Goal: Information Seeking & Learning: Check status

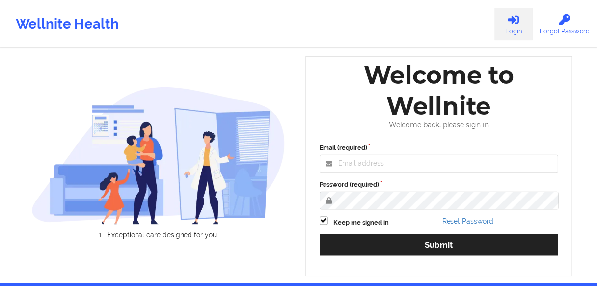
scroll to position [37, 0]
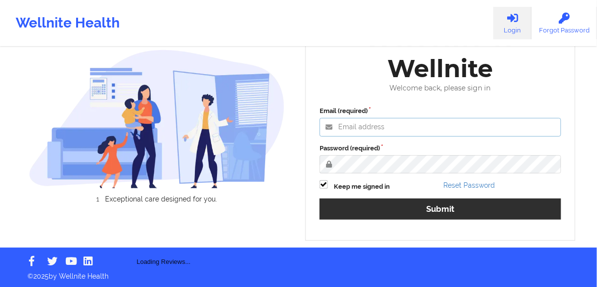
type input "[EMAIL_ADDRESS][PERSON_NAME][DOMAIN_NAME]"
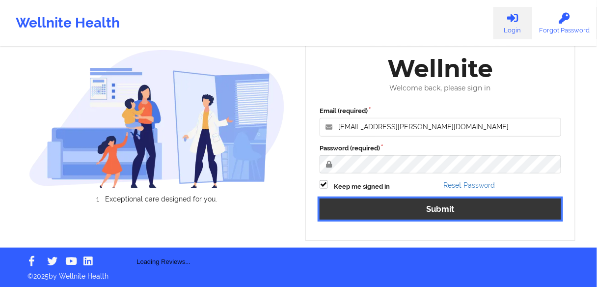
click at [378, 210] on button "Submit" at bounding box center [441, 209] width 242 height 21
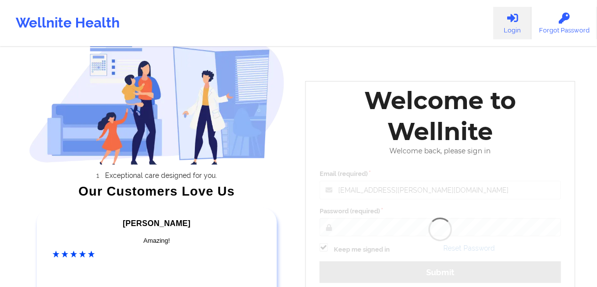
scroll to position [13, 0]
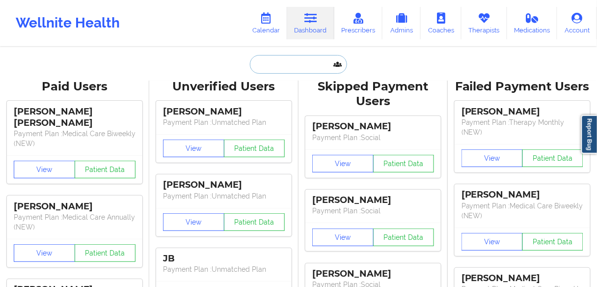
click at [285, 63] on input "text" at bounding box center [298, 64] width 97 height 19
paste input "[PERSON_NAME]"
type input "[PERSON_NAME]"
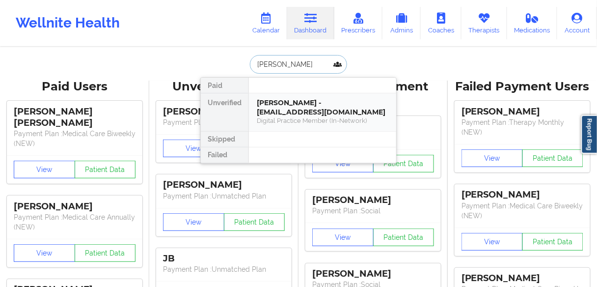
click at [295, 107] on div "[PERSON_NAME] - [EMAIL_ADDRESS][DOMAIN_NAME]" at bounding box center [323, 107] width 132 height 18
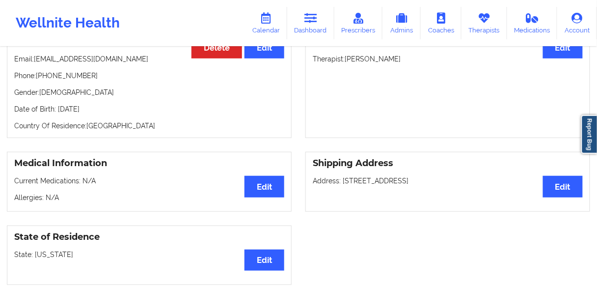
scroll to position [118, 0]
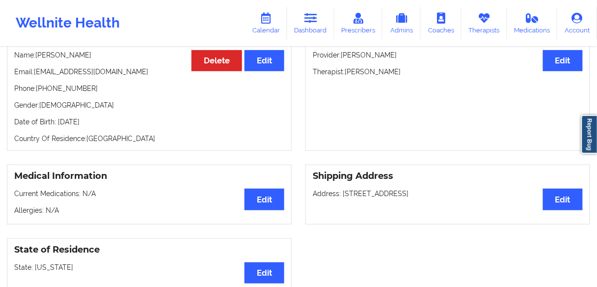
click at [67, 88] on p "Phone: [PHONE_NUMBER]" at bounding box center [149, 89] width 270 height 10
copy p "17272727551"
click at [75, 56] on p "Name: [PERSON_NAME]" at bounding box center [149, 55] width 270 height 10
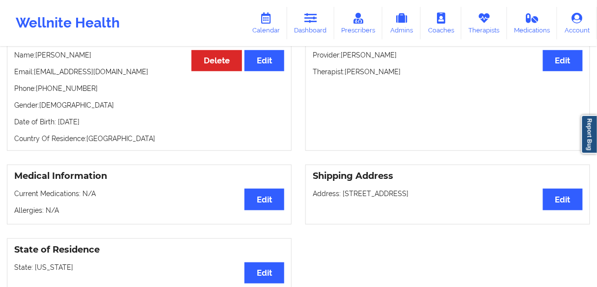
click at [75, 56] on p "Name: [PERSON_NAME]" at bounding box center [149, 55] width 270 height 10
click at [41, 53] on p "Name: [PERSON_NAME]" at bounding box center [149, 55] width 270 height 10
drag, startPoint x: 41, startPoint y: 53, endPoint x: 226, endPoint y: 8, distance: 190.2
copy div "[PERSON_NAME] Digital Practice Member (In-Network) View Questionnaire Notes Per…"
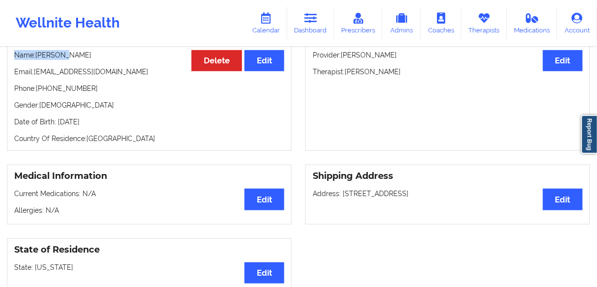
click at [52, 59] on p "Name: [PERSON_NAME]" at bounding box center [149, 55] width 270 height 10
click at [51, 55] on p "Name: [PERSON_NAME]" at bounding box center [149, 55] width 270 height 10
copy p "[PERSON_NAME]"
click at [76, 55] on p "Name: [PERSON_NAME]" at bounding box center [149, 55] width 270 height 10
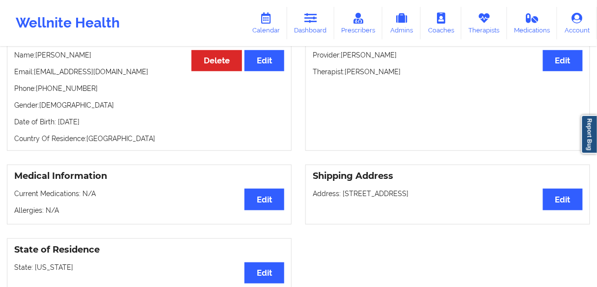
click at [76, 55] on p "Name: [PERSON_NAME]" at bounding box center [149, 55] width 270 height 10
copy p "Primus"
click at [65, 88] on p "Phone: [PHONE_NUMBER]" at bounding box center [149, 89] width 270 height 10
copy p "17272727551"
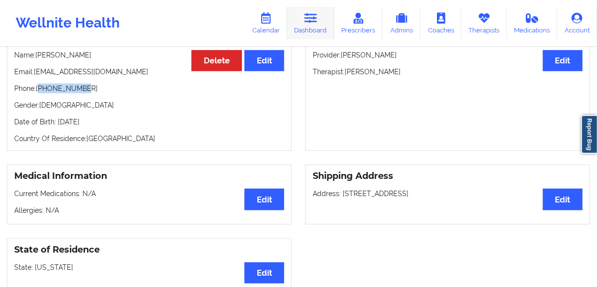
click at [314, 24] on link "Dashboard" at bounding box center [310, 23] width 47 height 32
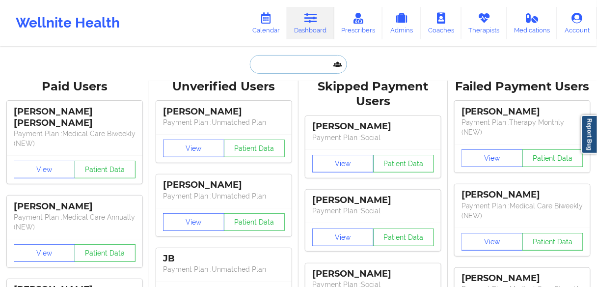
click at [283, 57] on input "text" at bounding box center [298, 64] width 97 height 19
paste input "[PERSON_NAME]"
type input "[PERSON_NAME]"
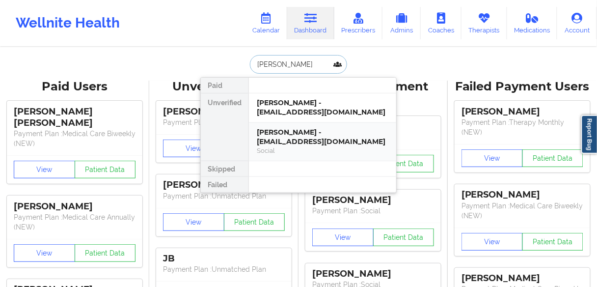
click at [280, 134] on div "[PERSON_NAME] - [EMAIL_ADDRESS][DOMAIN_NAME]" at bounding box center [323, 137] width 132 height 18
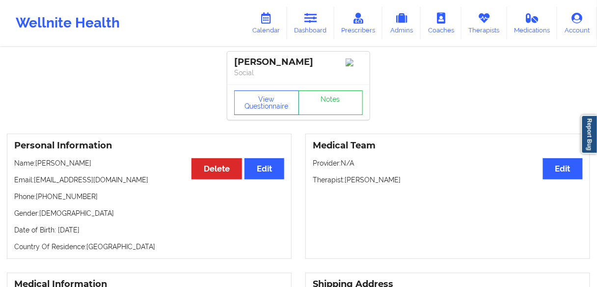
drag, startPoint x: 396, startPoint y: 187, endPoint x: 347, endPoint y: 172, distance: 50.4
click at [347, 185] on p "Therapist: [PERSON_NAME]" at bounding box center [448, 180] width 270 height 10
copy p "[PERSON_NAME]"
click at [276, 28] on link "Calendar" at bounding box center [266, 23] width 42 height 32
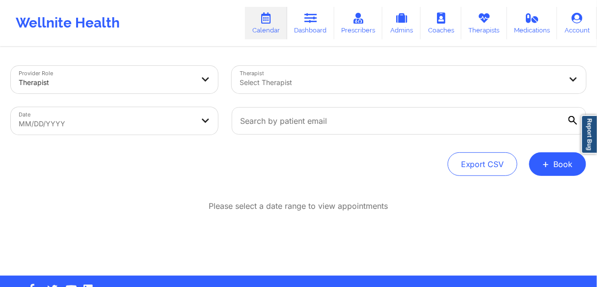
click at [331, 87] on div at bounding box center [401, 83] width 322 height 12
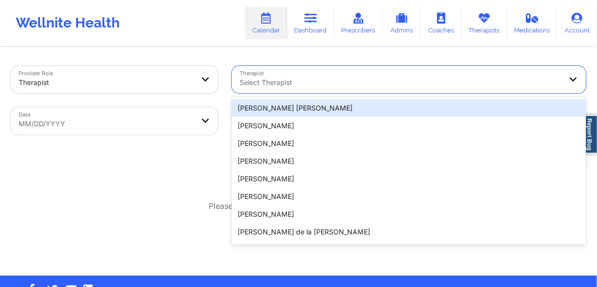
paste input "[PERSON_NAME]"
type input "[PERSON_NAME]"
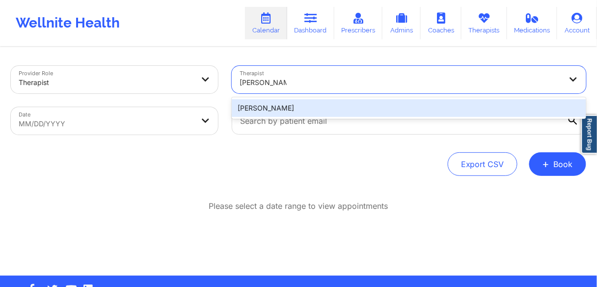
click at [263, 110] on div "[PERSON_NAME]" at bounding box center [409, 108] width 355 height 18
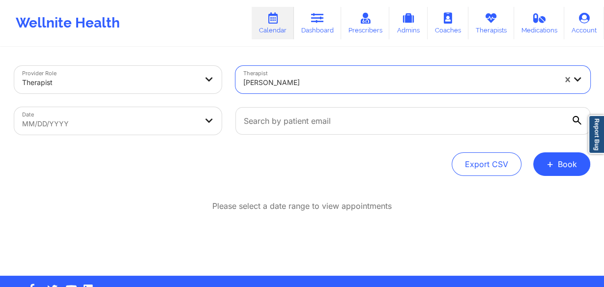
click at [193, 127] on body "Wellnite Health Calendar Dashboard Prescribers Admins Coaches Therapists Medica…" at bounding box center [302, 143] width 604 height 287
select select "2025-8"
select select "2025-9"
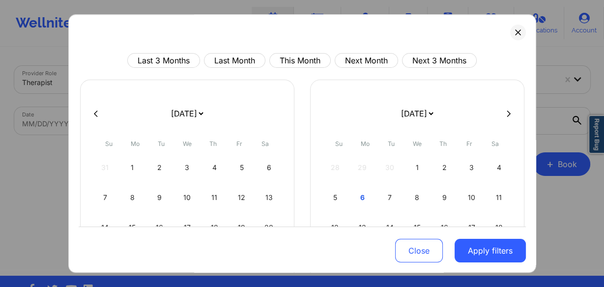
drag, startPoint x: 356, startPoint y: 194, endPoint x: 461, endPoint y: 230, distance: 110.6
click at [358, 194] on div "6" at bounding box center [362, 198] width 25 height 28
select select "2025-9"
select select "2025-10"
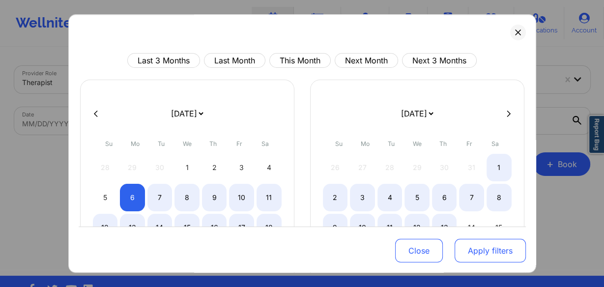
click at [478, 252] on button "Apply filters" at bounding box center [490, 251] width 71 height 24
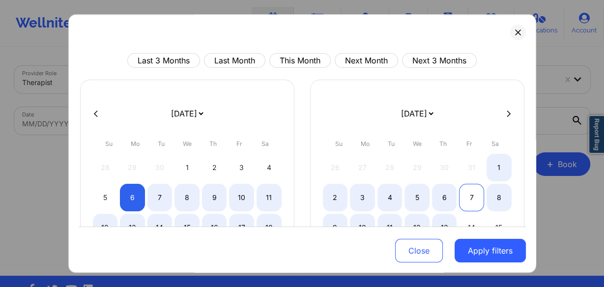
select select "2025-9"
select select "2025-10"
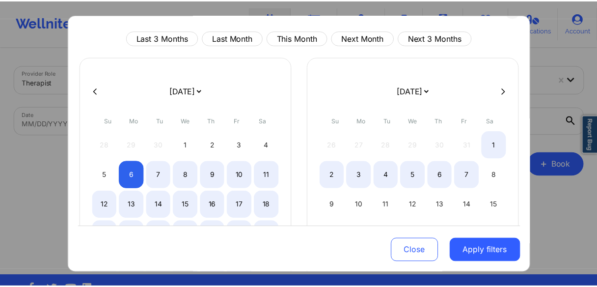
scroll to position [39, 0]
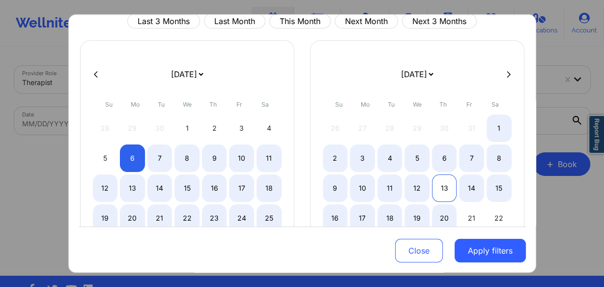
select select "2025-9"
select select "2025-10"
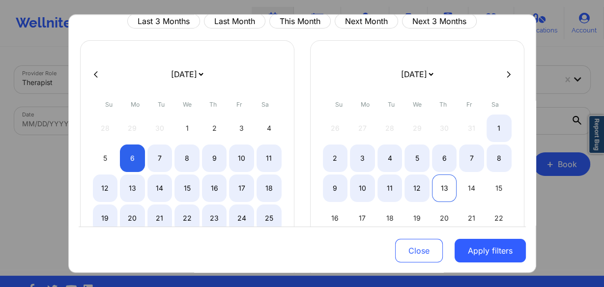
click at [437, 191] on div "13" at bounding box center [444, 188] width 25 height 28
select select "2025-9"
select select "2025-10"
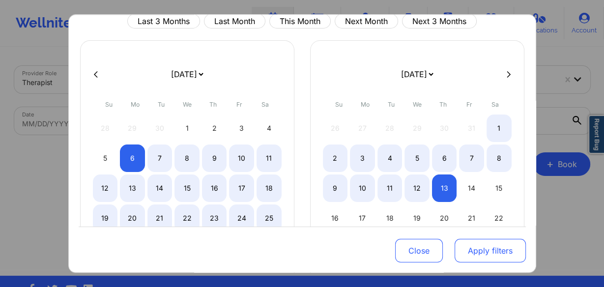
click at [489, 258] on button "Apply filters" at bounding box center [490, 251] width 71 height 24
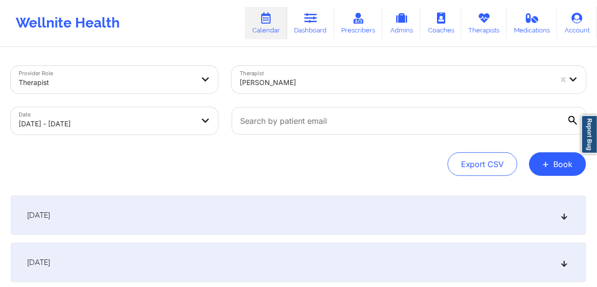
click at [53, 209] on div "[DATE]" at bounding box center [299, 215] width 576 height 39
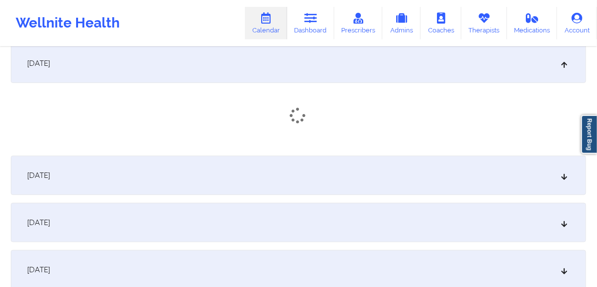
scroll to position [157, 0]
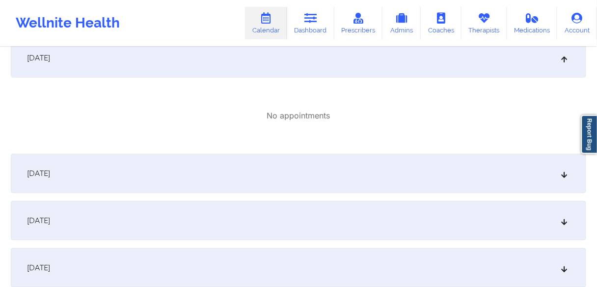
click at [50, 177] on span "[DATE]" at bounding box center [38, 174] width 23 height 10
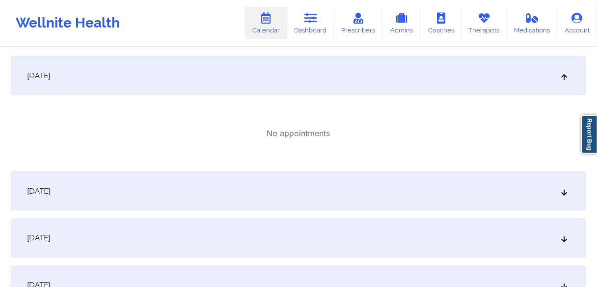
scroll to position [314, 0]
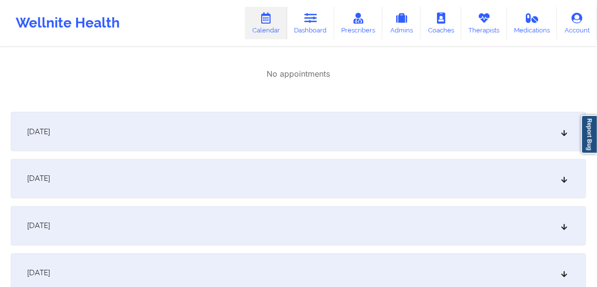
click at [68, 142] on div "[DATE]" at bounding box center [299, 131] width 576 height 39
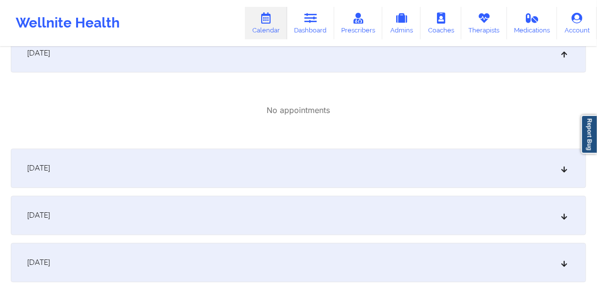
click at [70, 174] on div "[DATE]" at bounding box center [299, 168] width 576 height 39
click at [70, 171] on div "[DATE]" at bounding box center [299, 165] width 576 height 39
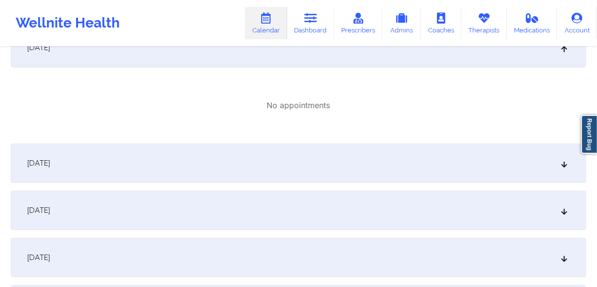
click at [50, 168] on span "[DATE]" at bounding box center [38, 163] width 23 height 10
click at [78, 170] on div "[DATE]" at bounding box center [299, 160] width 576 height 39
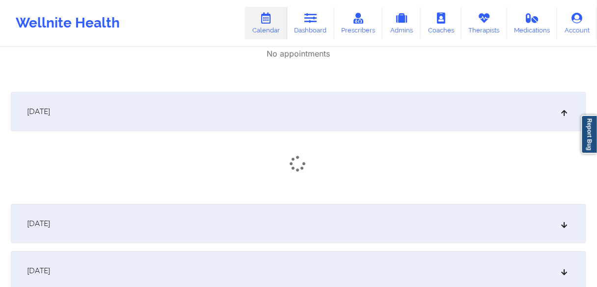
scroll to position [865, 0]
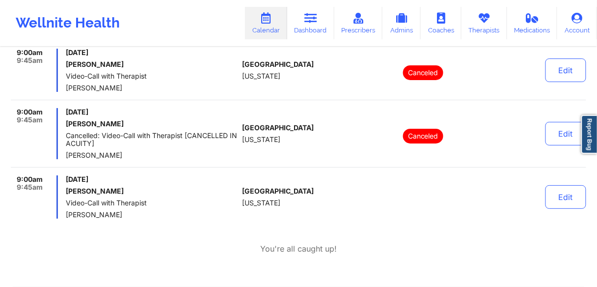
click at [85, 207] on div "9:00am 9:45am [DATE] [PERSON_NAME] Video-Call with Therapist [PERSON_NAME] [GEO…" at bounding box center [299, 152] width 576 height 206
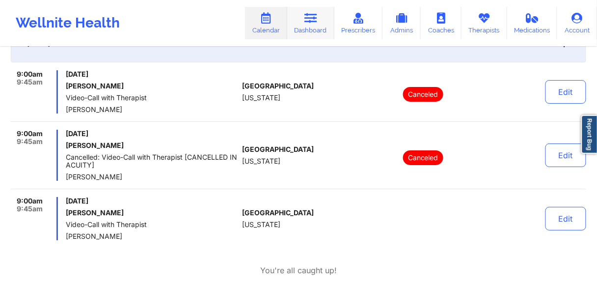
click at [310, 25] on link "Dashboard" at bounding box center [310, 23] width 47 height 32
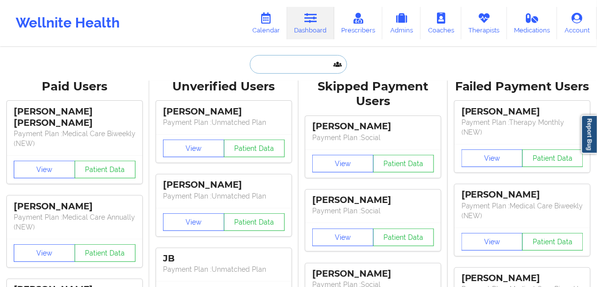
click at [279, 67] on input "text" at bounding box center [298, 64] width 97 height 19
paste input "[PERSON_NAME]"
type input "[PERSON_NAME]"
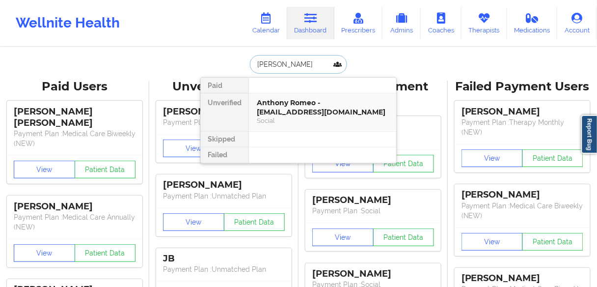
click at [291, 114] on div "Anthony Romeo - [EMAIL_ADDRESS][DOMAIN_NAME]" at bounding box center [323, 107] width 132 height 18
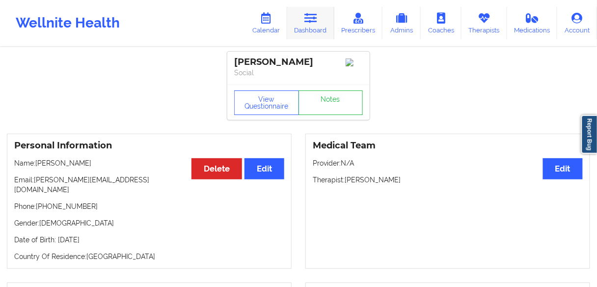
click at [316, 30] on link "Dashboard" at bounding box center [310, 23] width 47 height 32
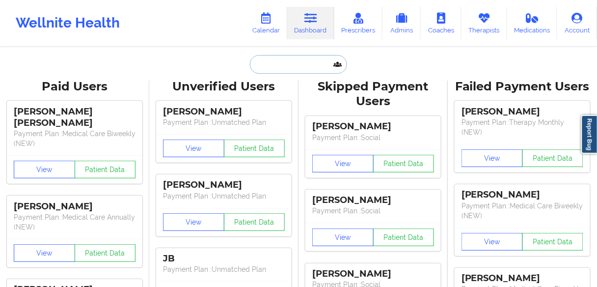
click at [291, 64] on input "text" at bounding box center [298, 64] width 97 height 19
paste input "[PERSON_NAME]"
type input "[PERSON_NAME]"
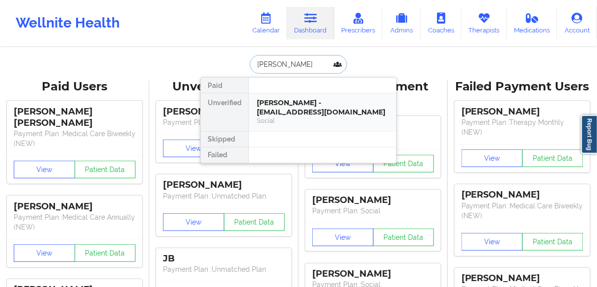
click at [293, 107] on div "[PERSON_NAME] - [EMAIL_ADDRESS][DOMAIN_NAME]" at bounding box center [323, 107] width 132 height 18
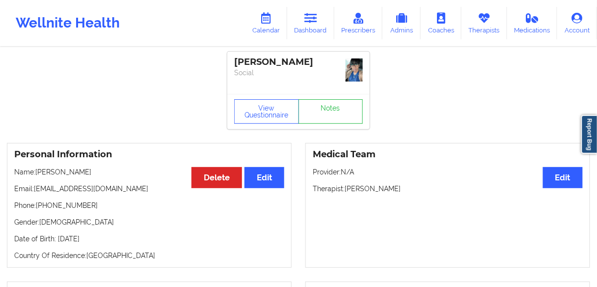
drag, startPoint x: 402, startPoint y: 188, endPoint x: 411, endPoint y: 188, distance: 9.3
click at [400, 188] on p "Therapist: [PERSON_NAME]" at bounding box center [448, 189] width 270 height 10
drag, startPoint x: 414, startPoint y: 199, endPoint x: 404, endPoint y: 191, distance: 12.6
click at [413, 199] on div "Medical Team Edit Provider: N/A Therapist: [PERSON_NAME]" at bounding box center [448, 205] width 285 height 125
drag, startPoint x: 404, startPoint y: 189, endPoint x: 347, endPoint y: 190, distance: 57.5
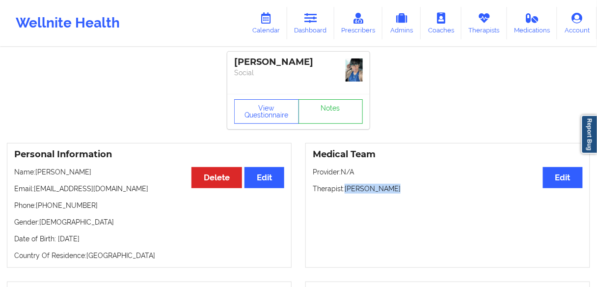
click at [347, 190] on p "Therapist: [PERSON_NAME]" at bounding box center [448, 189] width 270 height 10
copy p "[PERSON_NAME]"
click at [265, 21] on icon at bounding box center [266, 18] width 13 height 11
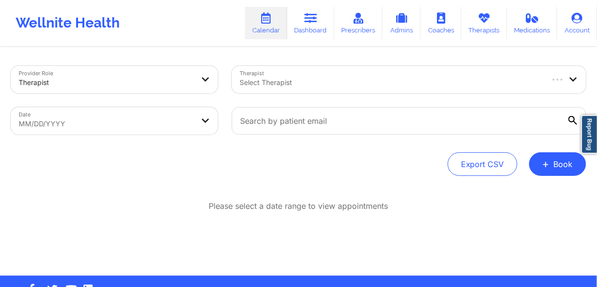
click at [273, 83] on div at bounding box center [391, 83] width 303 height 12
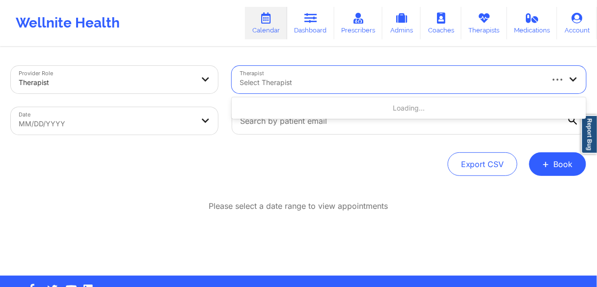
paste input "[PERSON_NAME]"
type input "[PERSON_NAME]"
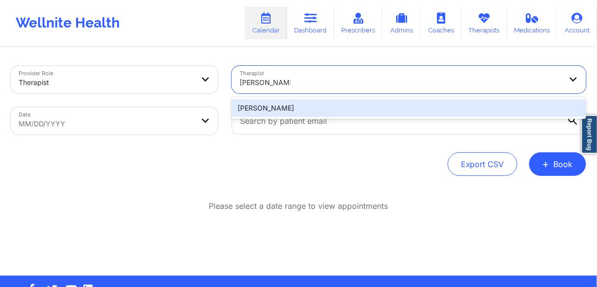
click at [257, 107] on div "[PERSON_NAME]" at bounding box center [409, 108] width 355 height 18
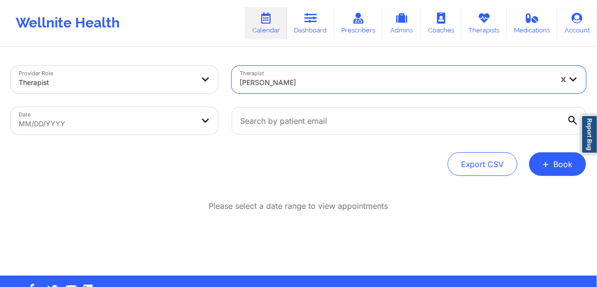
click at [132, 136] on div "Date MM/DD/YYYY" at bounding box center [114, 120] width 221 height 41
select select "2025-8"
select select "2025-9"
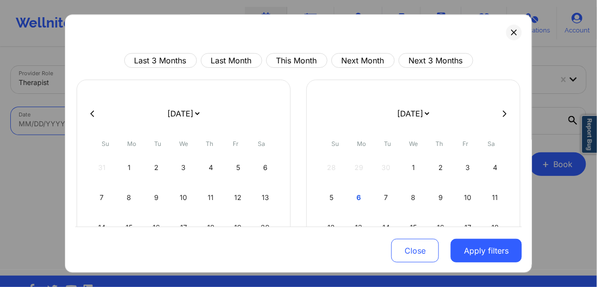
click at [133, 124] on body "Wellnite Health Calendar Dashboard Prescribers Admins Coaches Therapists Medica…" at bounding box center [298, 143] width 597 height 287
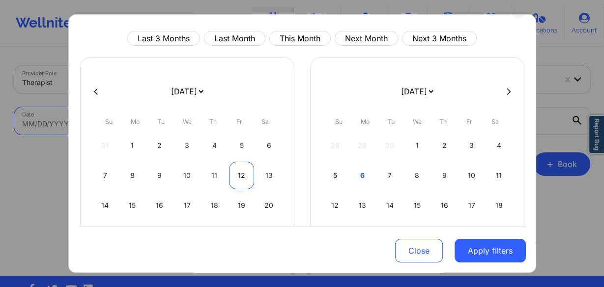
scroll to position [39, 0]
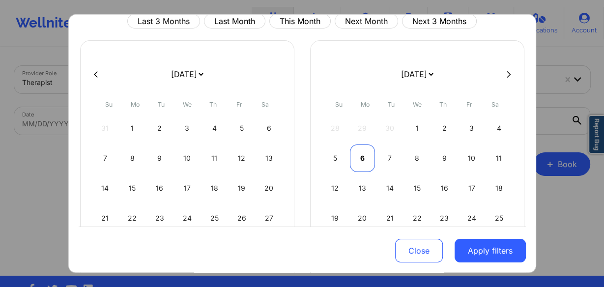
click at [353, 154] on div "6" at bounding box center [362, 158] width 25 height 28
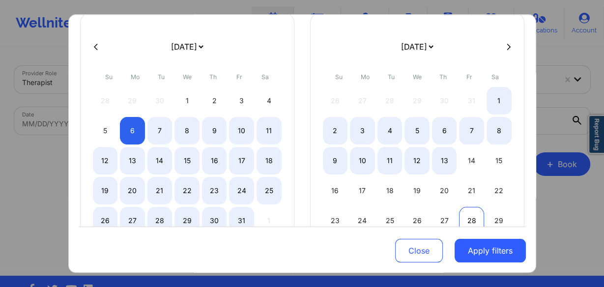
select select "2025-9"
select select "2025-10"
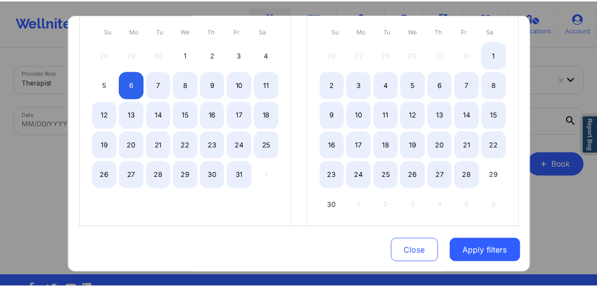
scroll to position [118, 0]
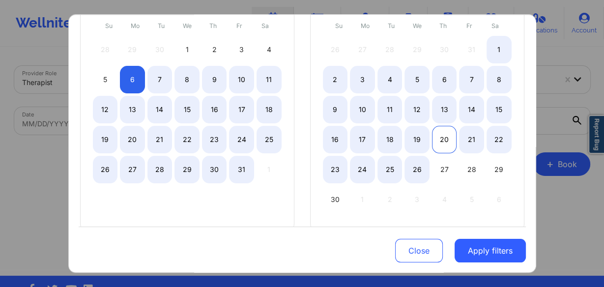
select select "2025-9"
select select "2025-10"
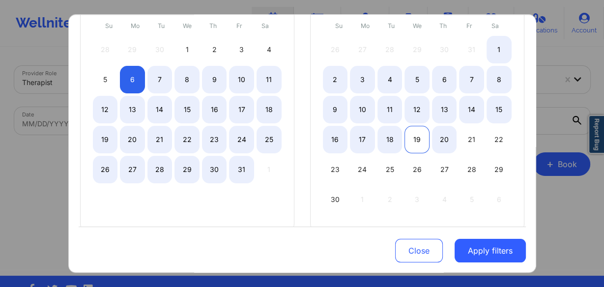
select select "2025-9"
select select "2025-10"
select select "2025-9"
select select "2025-10"
select select "2025-9"
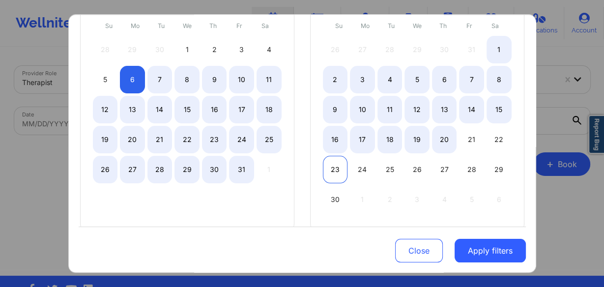
select select "2025-10"
select select "2025-9"
select select "2025-10"
select select "2025-9"
select select "2025-10"
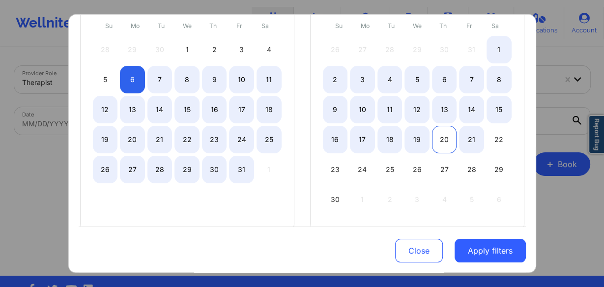
select select "2025-9"
select select "2025-10"
click at [444, 139] on div "20" at bounding box center [444, 140] width 25 height 28
select select "2025-9"
select select "2025-10"
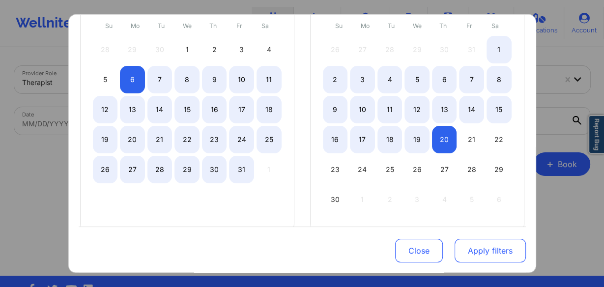
click at [479, 250] on button "Apply filters" at bounding box center [490, 251] width 71 height 24
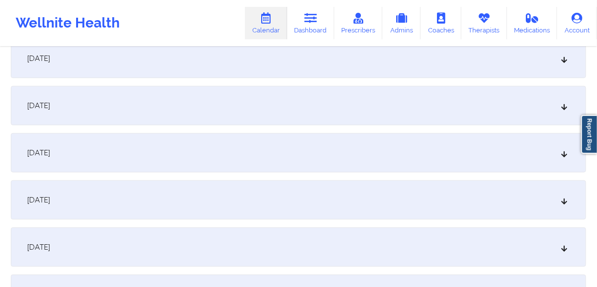
scroll to position [157, 0]
click at [103, 108] on div "[DATE]" at bounding box center [299, 104] width 576 height 39
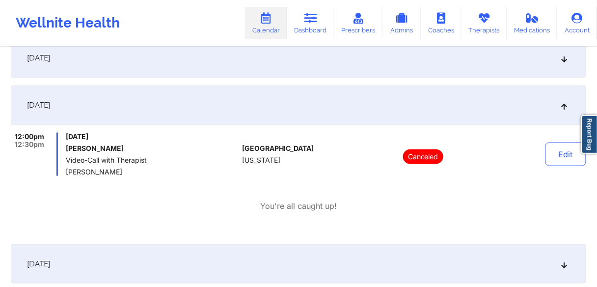
click at [50, 61] on span "[DATE]" at bounding box center [38, 58] width 23 height 10
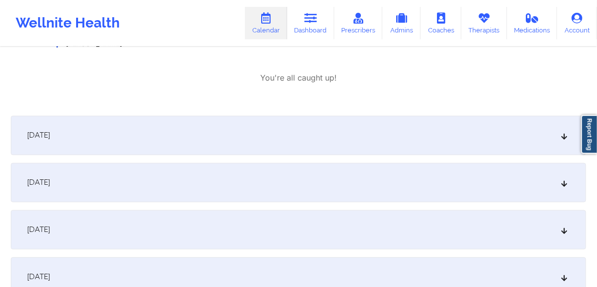
click at [100, 146] on div "[DATE]" at bounding box center [299, 135] width 576 height 39
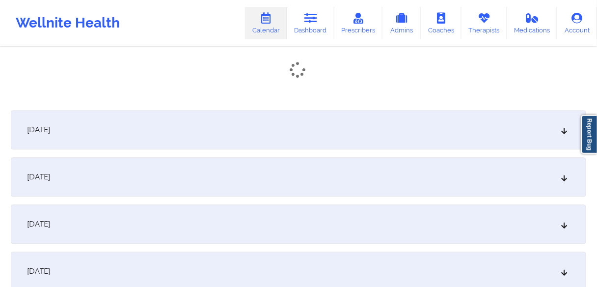
scroll to position [432, 0]
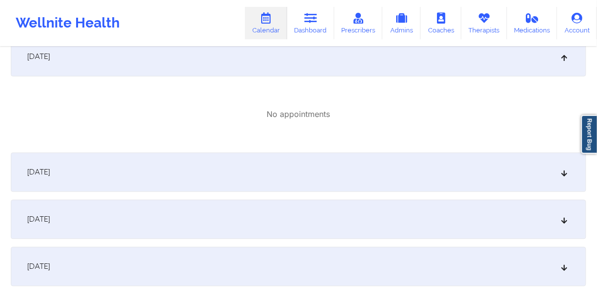
click at [95, 159] on div "[DATE]" at bounding box center [299, 172] width 576 height 39
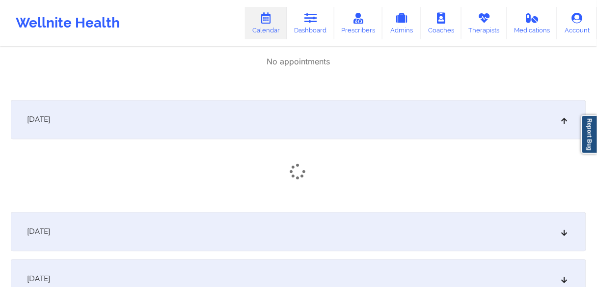
scroll to position [550, 0]
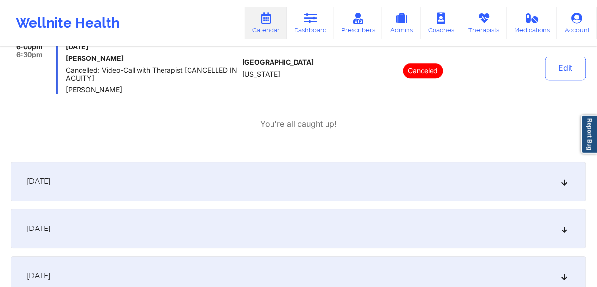
click at [96, 193] on div "[DATE]" at bounding box center [299, 181] width 576 height 39
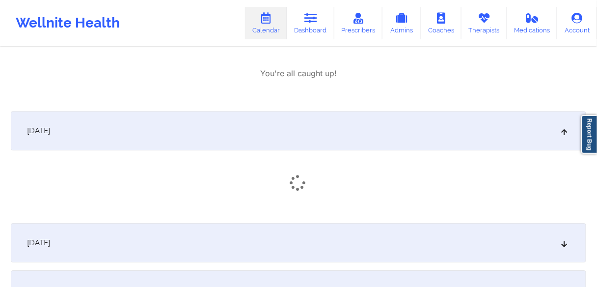
scroll to position [708, 0]
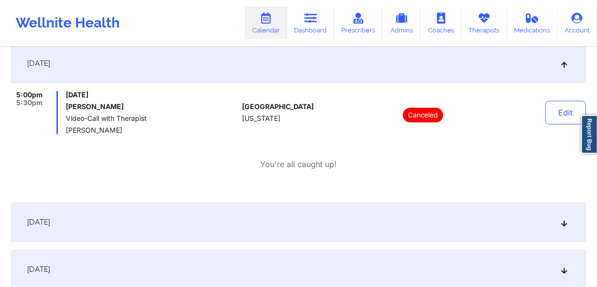
click at [100, 230] on div "[DATE]" at bounding box center [299, 221] width 576 height 39
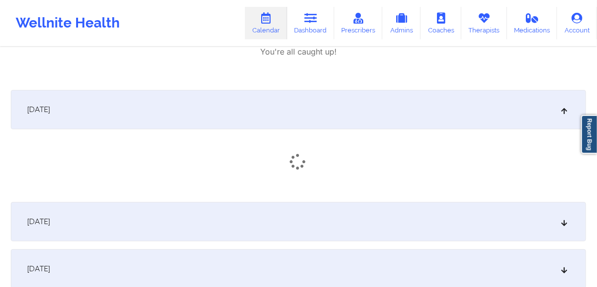
scroll to position [825, 0]
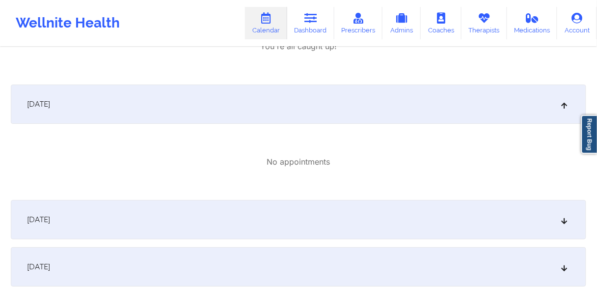
click at [149, 223] on div "[DATE]" at bounding box center [299, 219] width 576 height 39
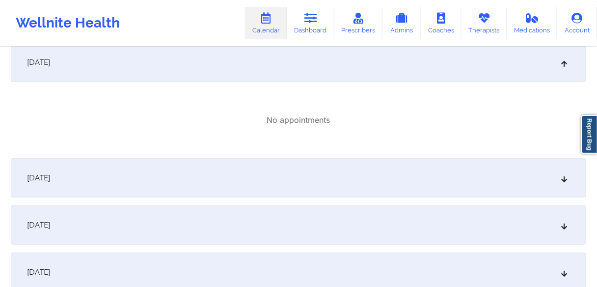
click at [151, 188] on div "[DATE]" at bounding box center [299, 177] width 576 height 39
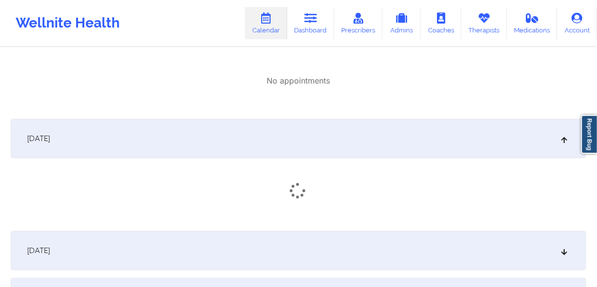
scroll to position [1061, 0]
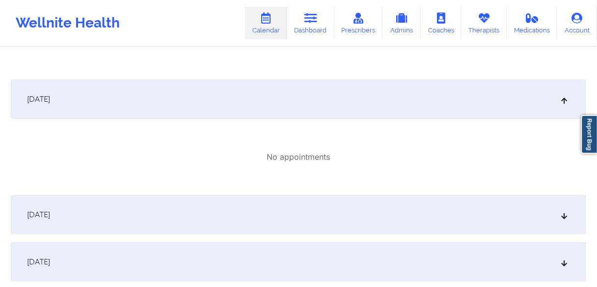
click at [149, 217] on div "[DATE]" at bounding box center [299, 214] width 576 height 39
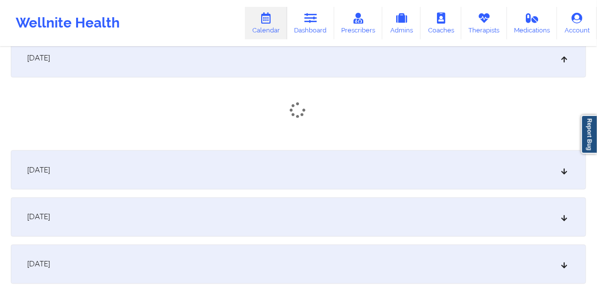
scroll to position [1219, 0]
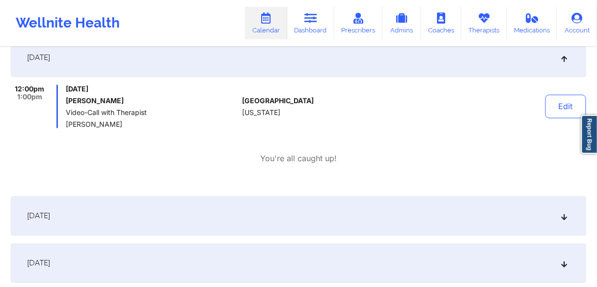
click at [149, 220] on div "[DATE]" at bounding box center [299, 216] width 576 height 39
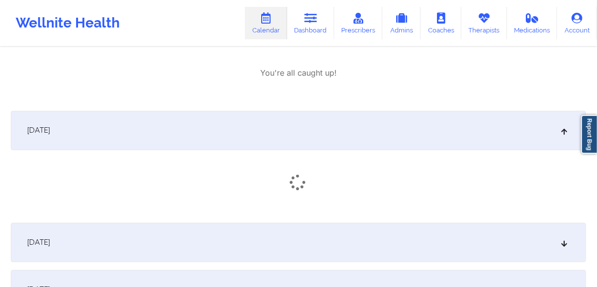
scroll to position [1376, 0]
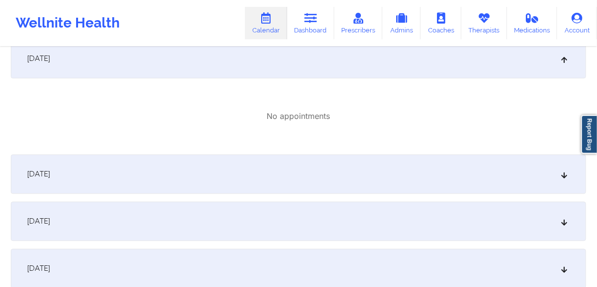
click at [171, 185] on div "[DATE]" at bounding box center [299, 174] width 576 height 39
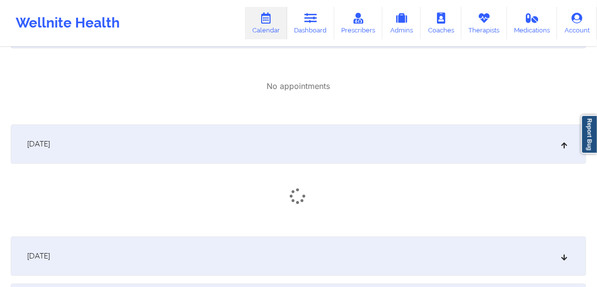
scroll to position [1494, 0]
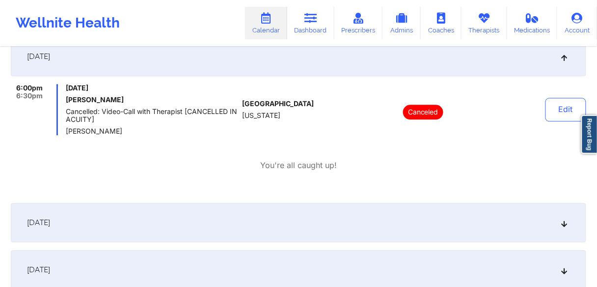
click at [165, 225] on div "[DATE]" at bounding box center [299, 222] width 576 height 39
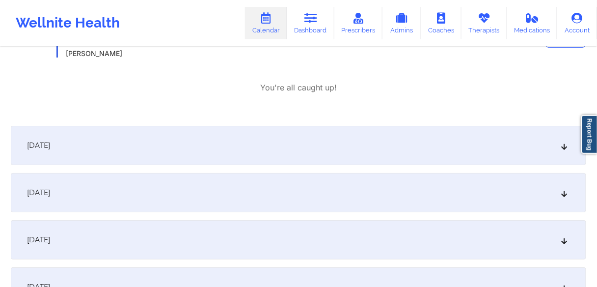
scroll to position [1690, 0]
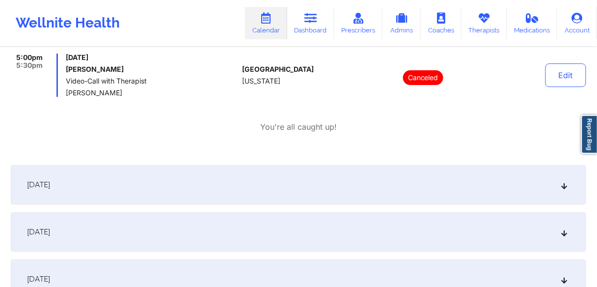
click at [166, 188] on div "[DATE]" at bounding box center [299, 184] width 576 height 39
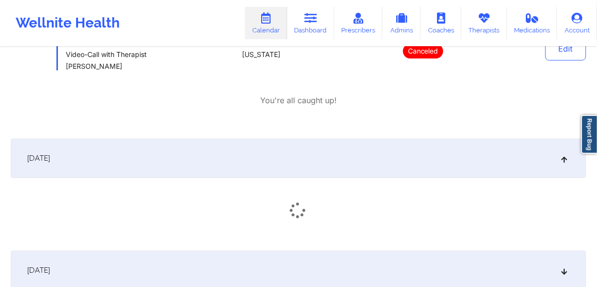
scroll to position [1769, 0]
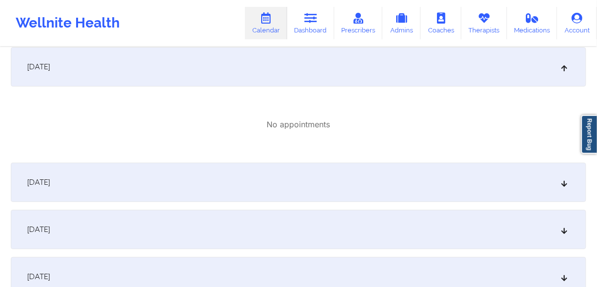
click at [171, 185] on div "[DATE]" at bounding box center [299, 182] width 576 height 39
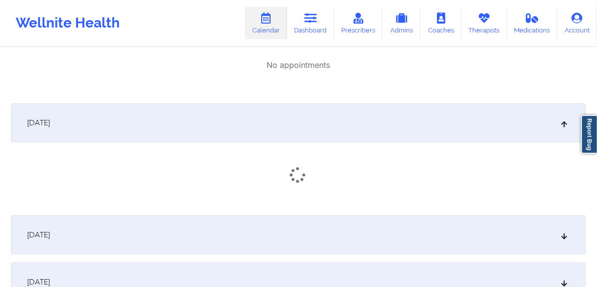
scroll to position [1926, 0]
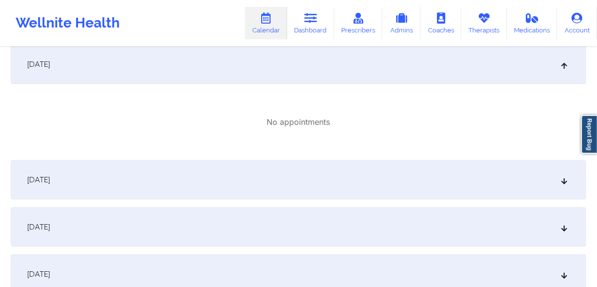
click at [175, 199] on div "[DATE]" at bounding box center [299, 179] width 576 height 39
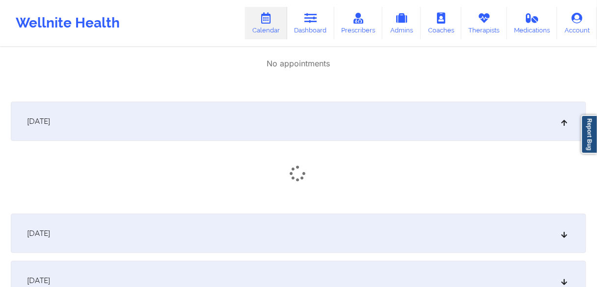
scroll to position [2044, 0]
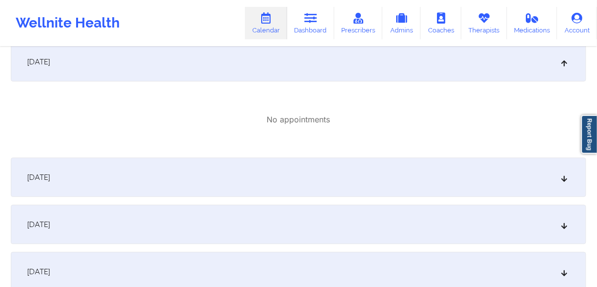
click at [178, 189] on div "[DATE]" at bounding box center [299, 177] width 576 height 39
click at [174, 189] on div "[DATE]" at bounding box center [299, 174] width 576 height 39
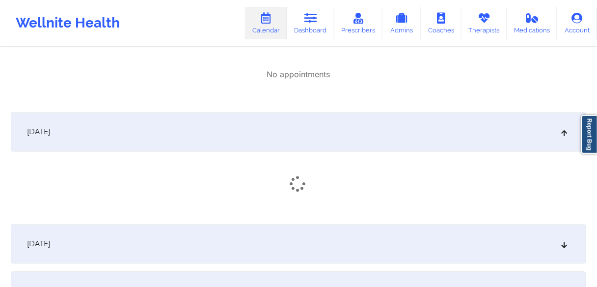
scroll to position [2280, 0]
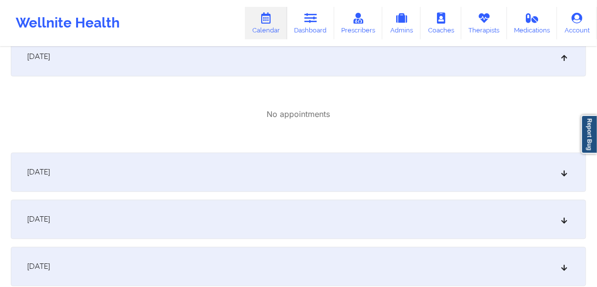
click at [171, 178] on div "[DATE]" at bounding box center [299, 172] width 576 height 39
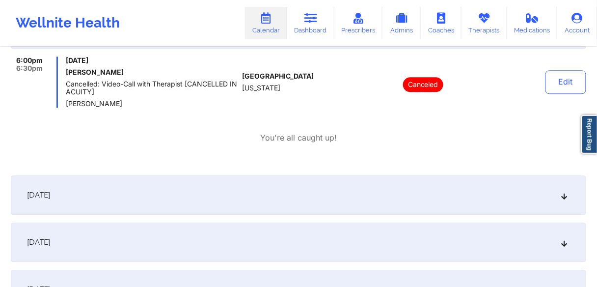
scroll to position [2476, 0]
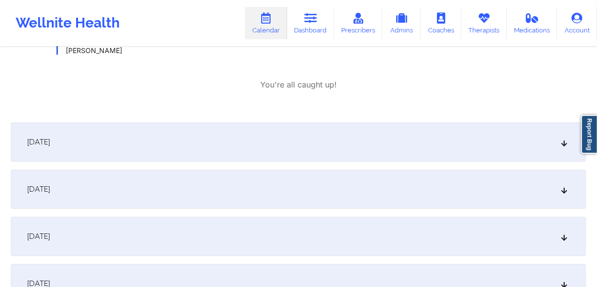
click at [167, 184] on div "[DATE]" at bounding box center [299, 189] width 576 height 39
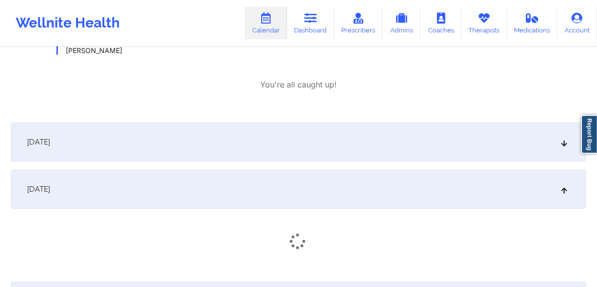
click at [167, 147] on div "[DATE]" at bounding box center [299, 141] width 576 height 39
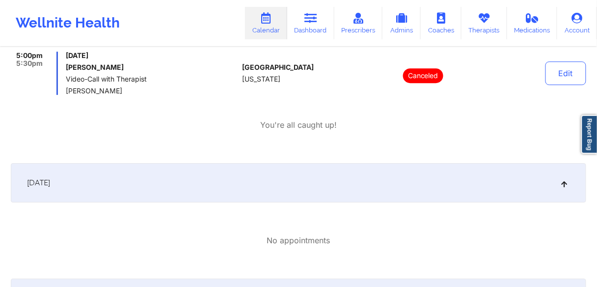
click at [158, 183] on div "[DATE]" at bounding box center [299, 182] width 576 height 39
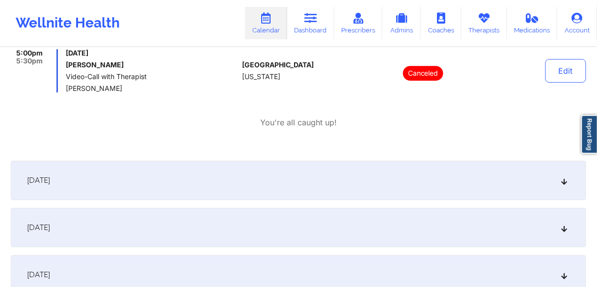
scroll to position [2673, 0]
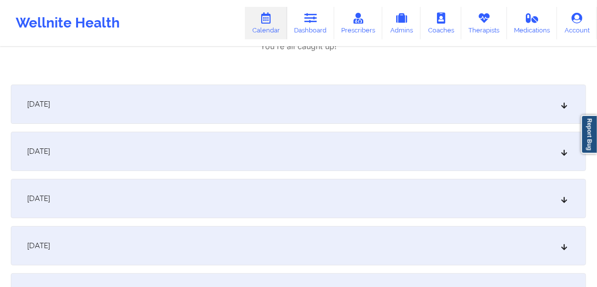
click at [157, 113] on div "[DATE]" at bounding box center [299, 104] width 576 height 39
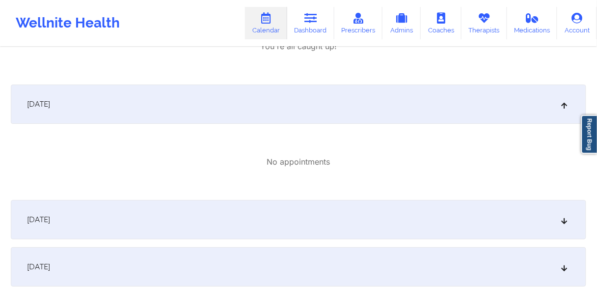
click at [140, 213] on div "[DATE]" at bounding box center [299, 219] width 576 height 39
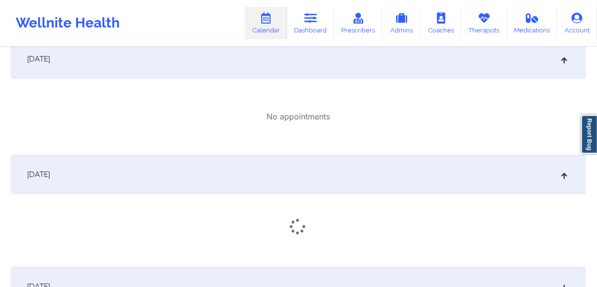
scroll to position [2830, 0]
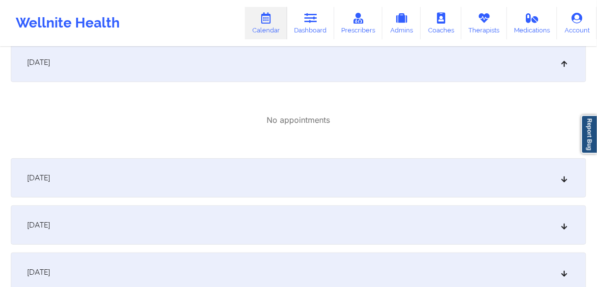
click at [148, 181] on div "[DATE]" at bounding box center [299, 177] width 576 height 39
click at [152, 189] on div "[DATE]" at bounding box center [299, 175] width 576 height 39
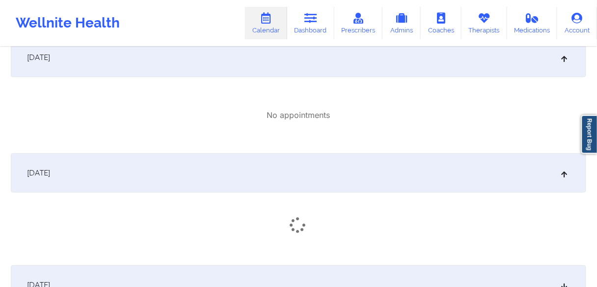
scroll to position [3066, 0]
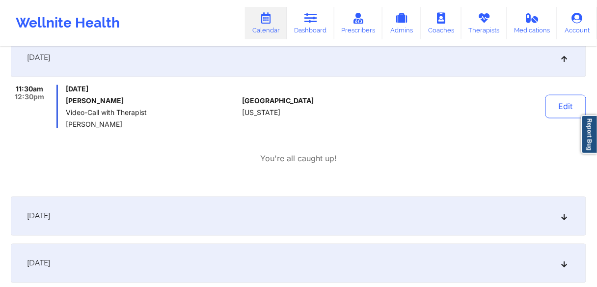
click at [156, 178] on div "[DATE] 11:30am 12:30pm [DATE] [PERSON_NAME] Video-Call with Therapist [PERSON_N…" at bounding box center [299, 113] width 576 height 151
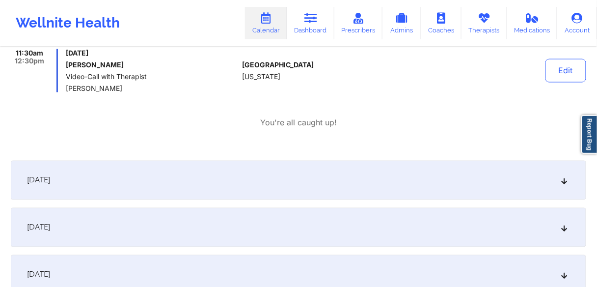
scroll to position [3145, 0]
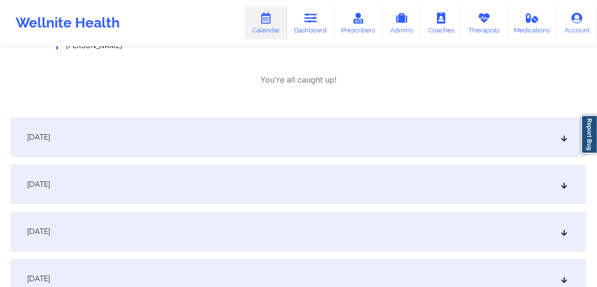
click at [138, 147] on div "[DATE]" at bounding box center [299, 137] width 576 height 39
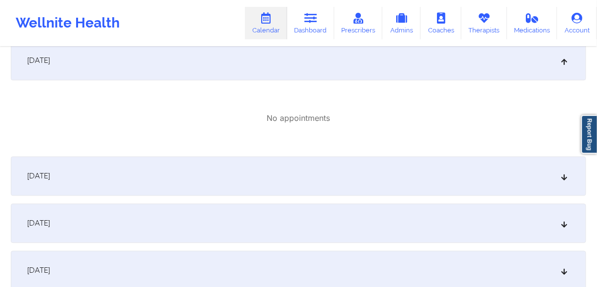
scroll to position [3223, 0]
click at [130, 172] on div "[DATE]" at bounding box center [299, 174] width 576 height 39
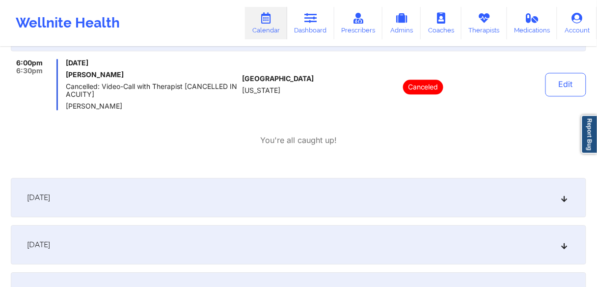
scroll to position [3420, 0]
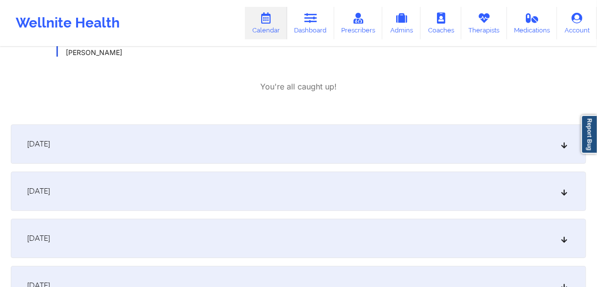
click at [133, 149] on div "[DATE]" at bounding box center [299, 143] width 576 height 39
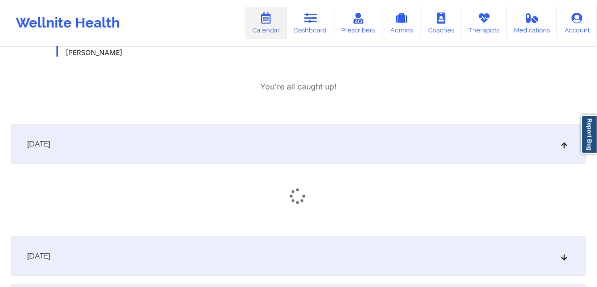
click at [144, 207] on div "[DATE]" at bounding box center [299, 176] width 576 height 104
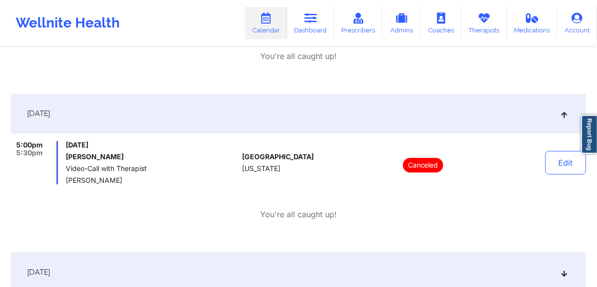
scroll to position [3498, 0]
